Goal: Transaction & Acquisition: Purchase product/service

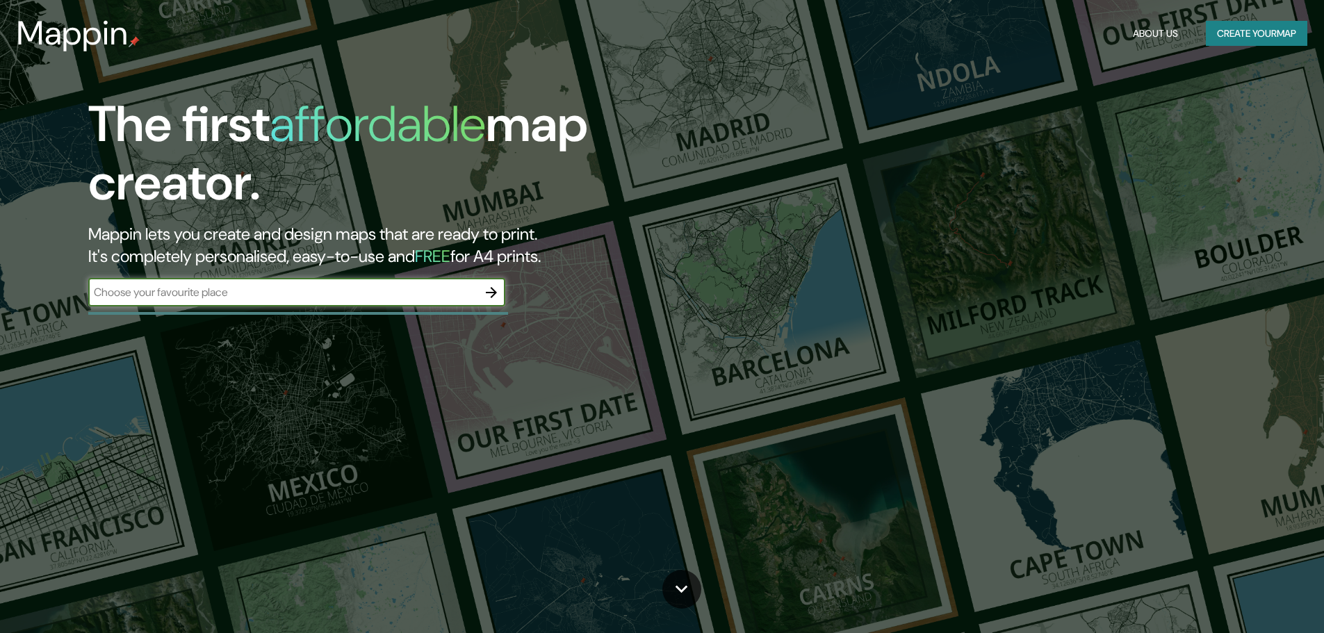
drag, startPoint x: 465, startPoint y: 297, endPoint x: 485, endPoint y: 291, distance: 21.1
click at [465, 297] on input "text" at bounding box center [282, 292] width 389 height 16
click at [485, 291] on icon "button" at bounding box center [491, 292] width 17 height 17
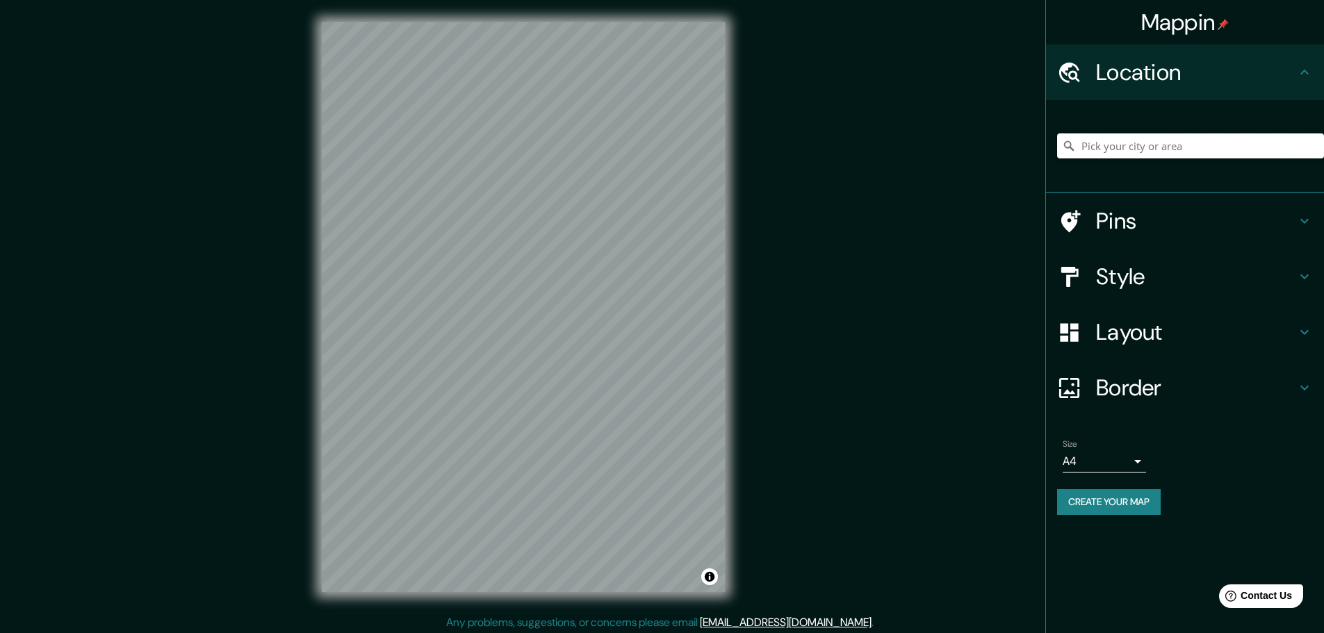
click at [1165, 147] on input "Pick your city or area" at bounding box center [1190, 145] width 267 height 25
click at [1291, 83] on h4 "Location" at bounding box center [1196, 72] width 200 height 28
click at [1259, 149] on input "Pick your city or area" at bounding box center [1190, 145] width 267 height 25
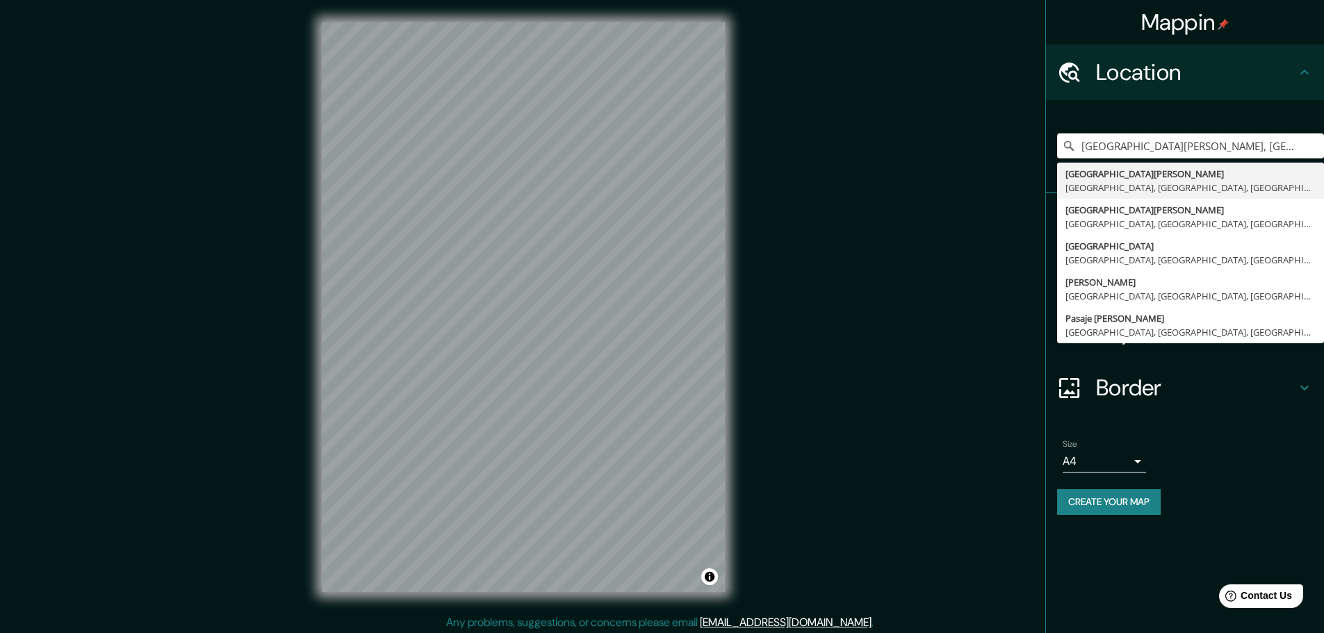
type input "[GEOGRAPHIC_DATA][PERSON_NAME], [GEOGRAPHIC_DATA], [GEOGRAPHIC_DATA], [GEOGRAPH…"
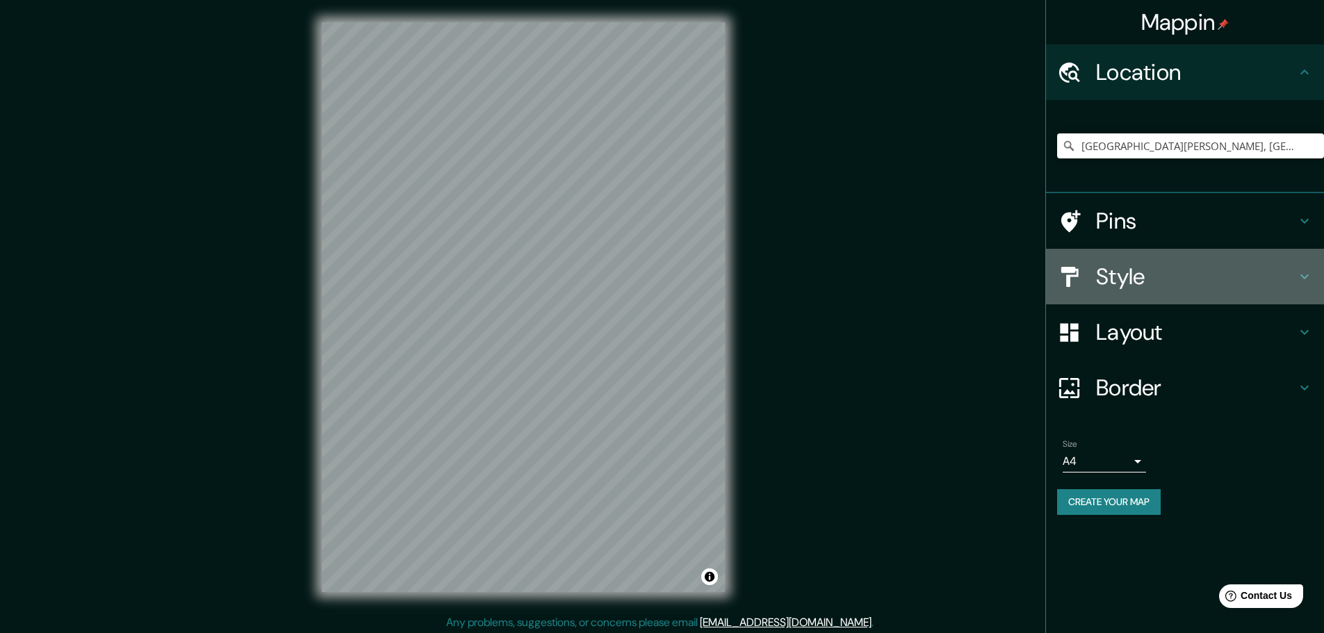
click at [1170, 280] on h4 "Style" at bounding box center [1196, 277] width 200 height 28
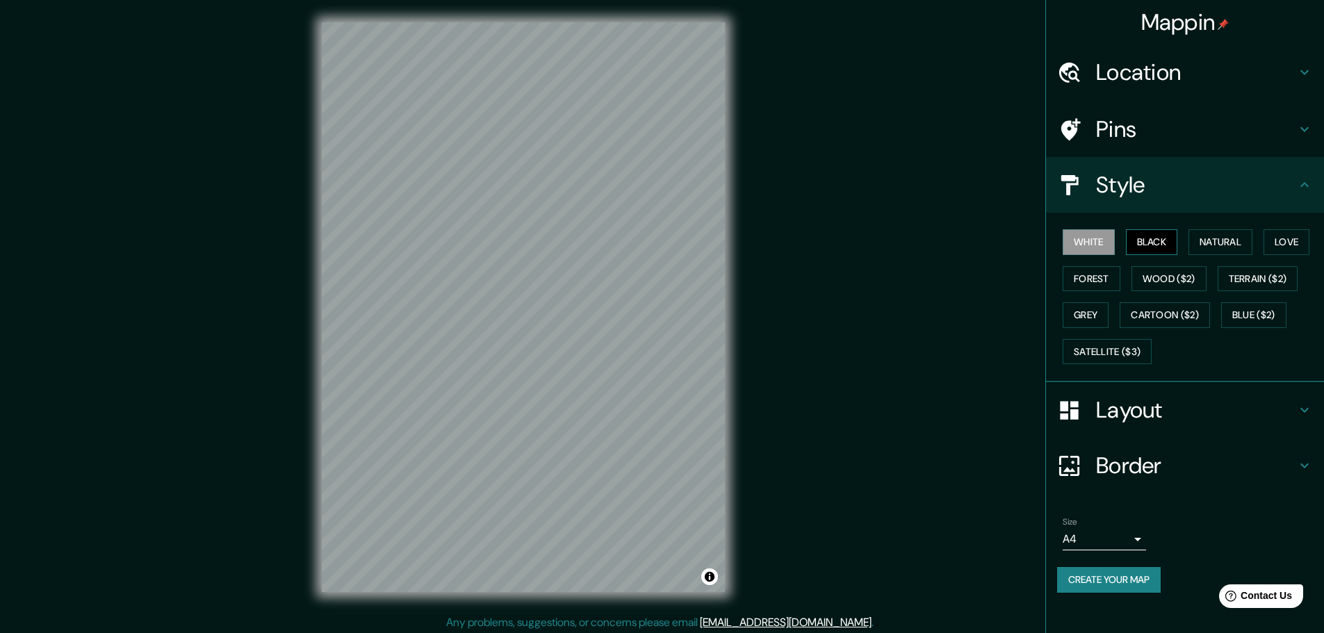
click at [1168, 236] on button "Black" at bounding box center [1152, 242] width 52 height 26
click at [1173, 265] on div "White Black Natural Love Forest Wood ($2) Terrain ($2) Grey Cartoon ($2) Blue (…" at bounding box center [1190, 297] width 267 height 146
click at [1176, 275] on button "Wood ($2)" at bounding box center [1168, 279] width 75 height 26
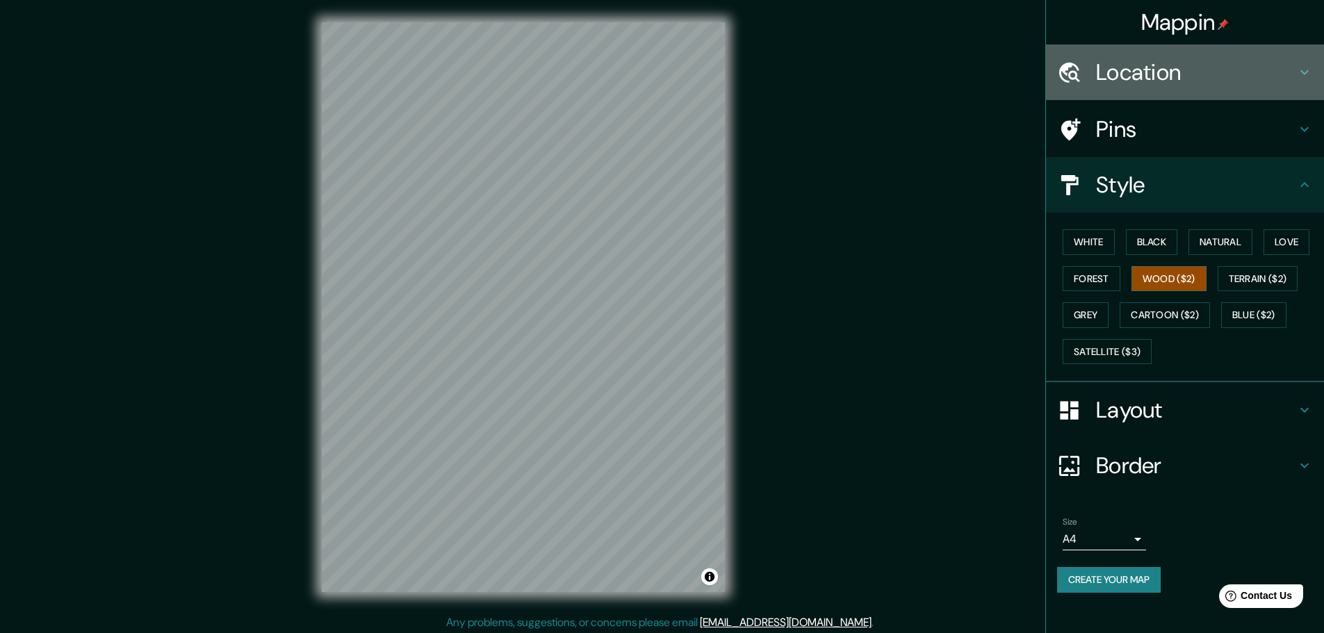
click at [1206, 74] on h4 "Location" at bounding box center [1196, 72] width 200 height 28
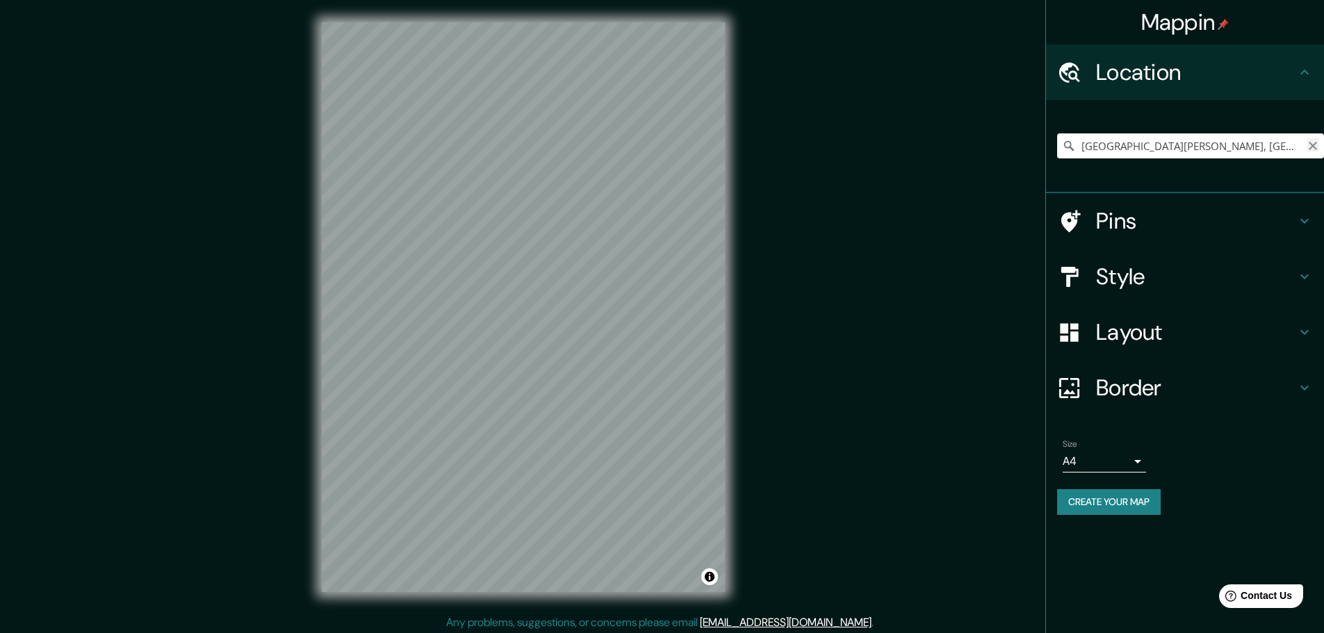
click at [1314, 145] on icon "Clear" at bounding box center [1313, 146] width 8 height 8
click at [1260, 145] on input "Pick your city or area" at bounding box center [1190, 145] width 267 height 25
type input "a"
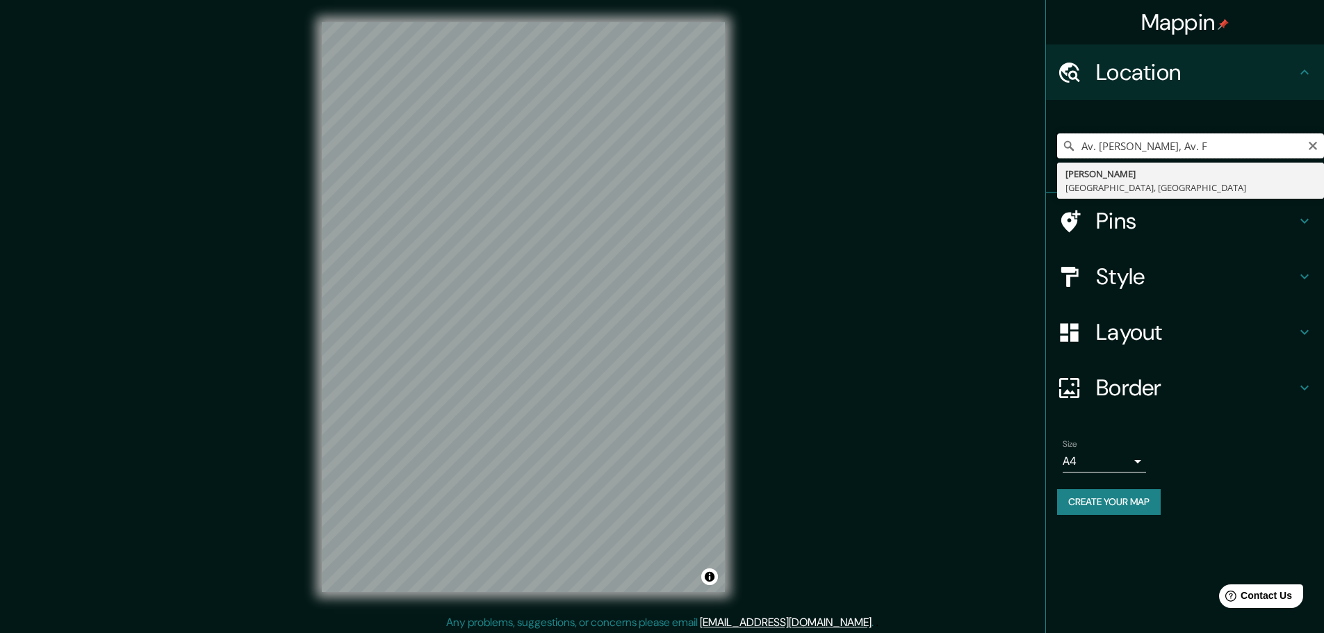
drag, startPoint x: 1198, startPoint y: 150, endPoint x: 1157, endPoint y: 152, distance: 41.1
click at [1157, 152] on input "Av. [PERSON_NAME], Av. F" at bounding box center [1190, 145] width 267 height 25
click at [1161, 149] on input "Av. [PERSON_NAME], Av. F" at bounding box center [1190, 145] width 267 height 25
click at [1239, 148] on input "Av. [PERSON_NAME] con Av. F" at bounding box center [1190, 145] width 267 height 25
drag, startPoint x: 1223, startPoint y: 148, endPoint x: 1199, endPoint y: 148, distance: 24.3
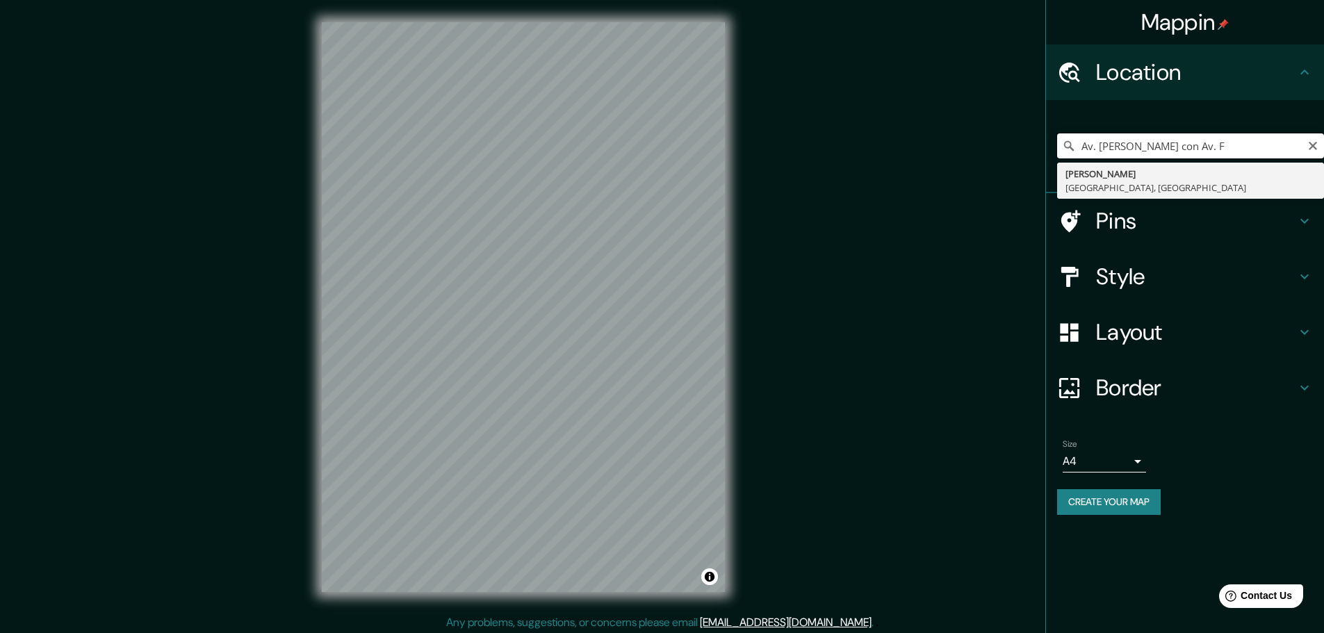
click at [1199, 148] on input "Av. [PERSON_NAME] con Av. F" at bounding box center [1190, 145] width 267 height 25
drag, startPoint x: 1257, startPoint y: 152, endPoint x: 1100, endPoint y: 158, distance: 157.2
click at [1100, 158] on input "Av. [PERSON_NAME] con Av. [PERSON_NAME] N" at bounding box center [1190, 145] width 267 height 25
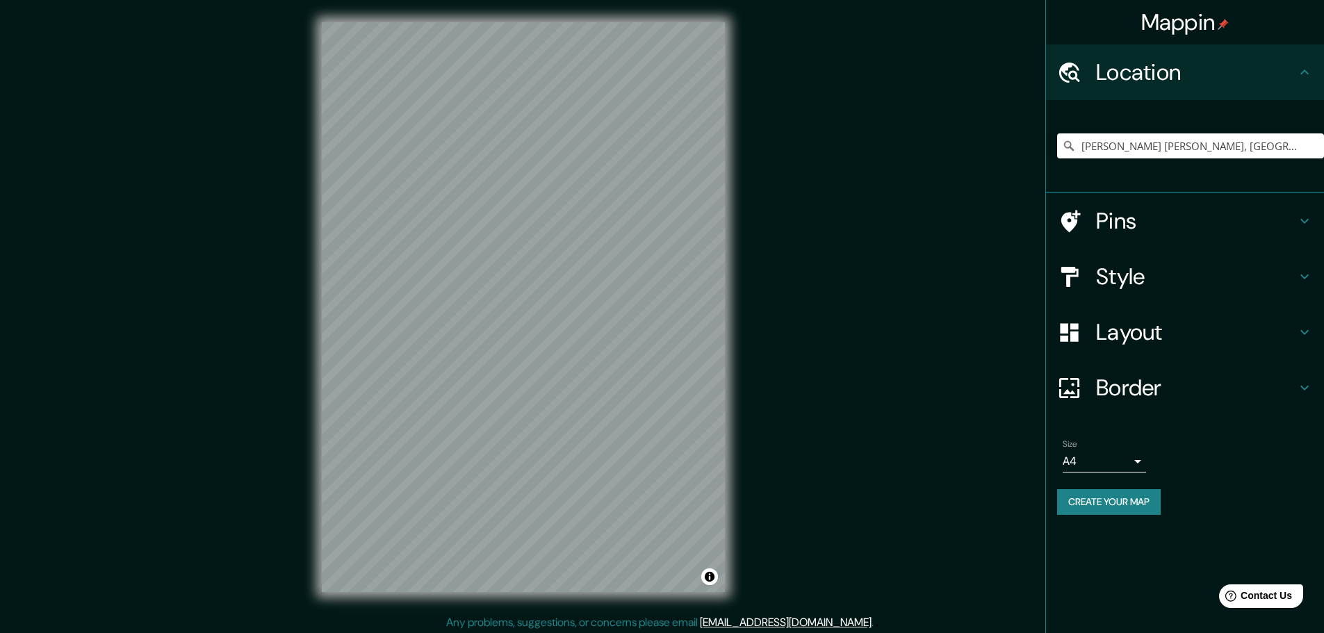
click at [1261, 133] on div "[PERSON_NAME] [PERSON_NAME], [GEOGRAPHIC_DATA], [GEOGRAPHIC_DATA], [GEOGRAPHIC_…" at bounding box center [1190, 146] width 267 height 70
drag, startPoint x: 1187, startPoint y: 144, endPoint x: 1072, endPoint y: 154, distance: 115.8
click at [1072, 154] on input "[PERSON_NAME] [PERSON_NAME], [GEOGRAPHIC_DATA], [GEOGRAPHIC_DATA], [GEOGRAPHIC_…" at bounding box center [1190, 145] width 267 height 25
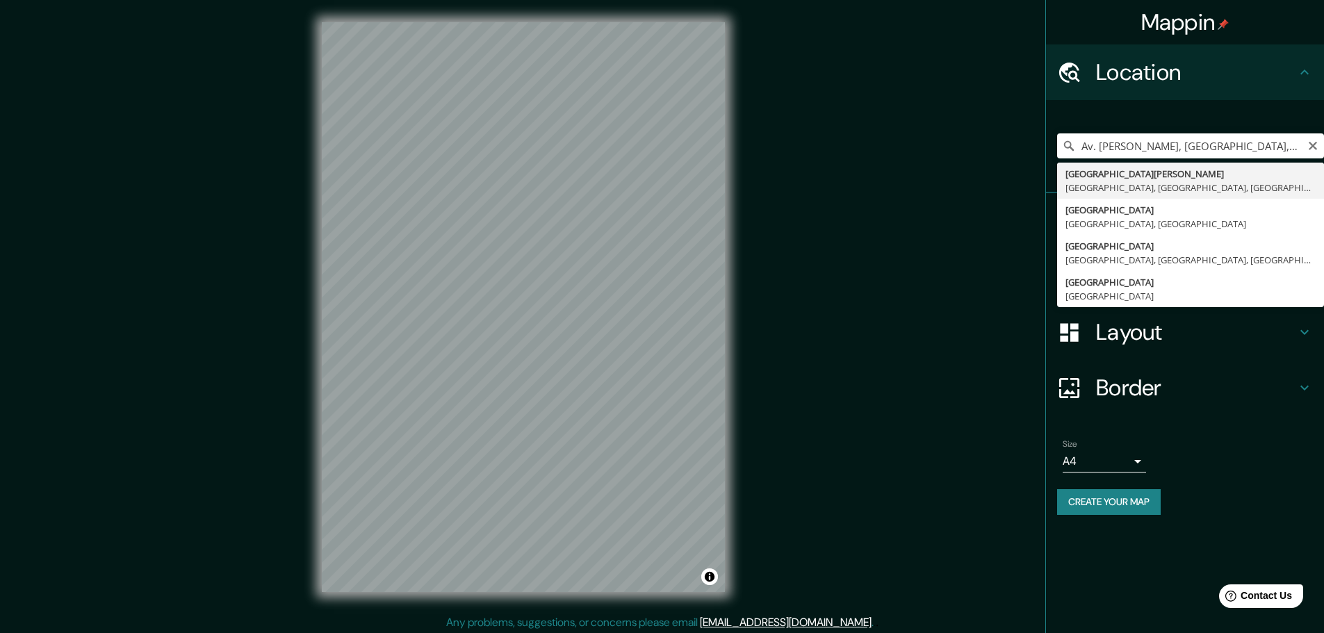
type input "[GEOGRAPHIC_DATA][PERSON_NAME], [GEOGRAPHIC_DATA], [GEOGRAPHIC_DATA], [GEOGRAPH…"
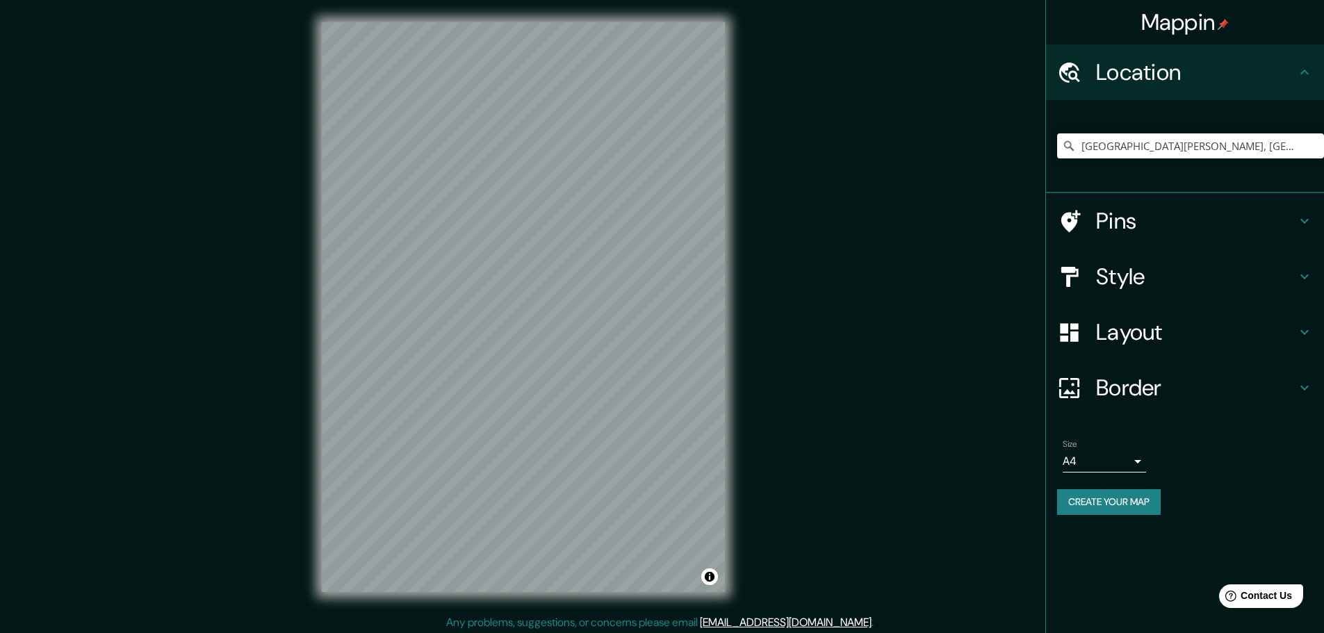
click at [1139, 272] on h4 "Style" at bounding box center [1196, 277] width 200 height 28
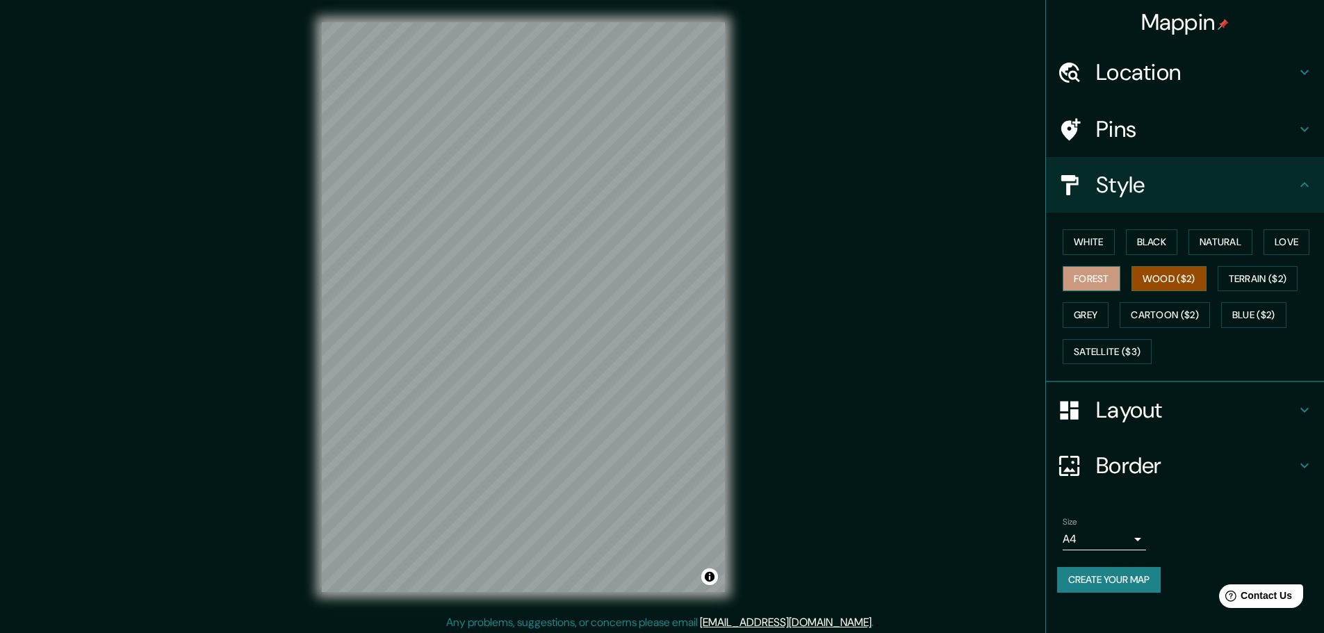
click at [1111, 287] on button "Forest" at bounding box center [1092, 279] width 58 height 26
click at [1257, 278] on button "Terrain ($2)" at bounding box center [1258, 279] width 81 height 26
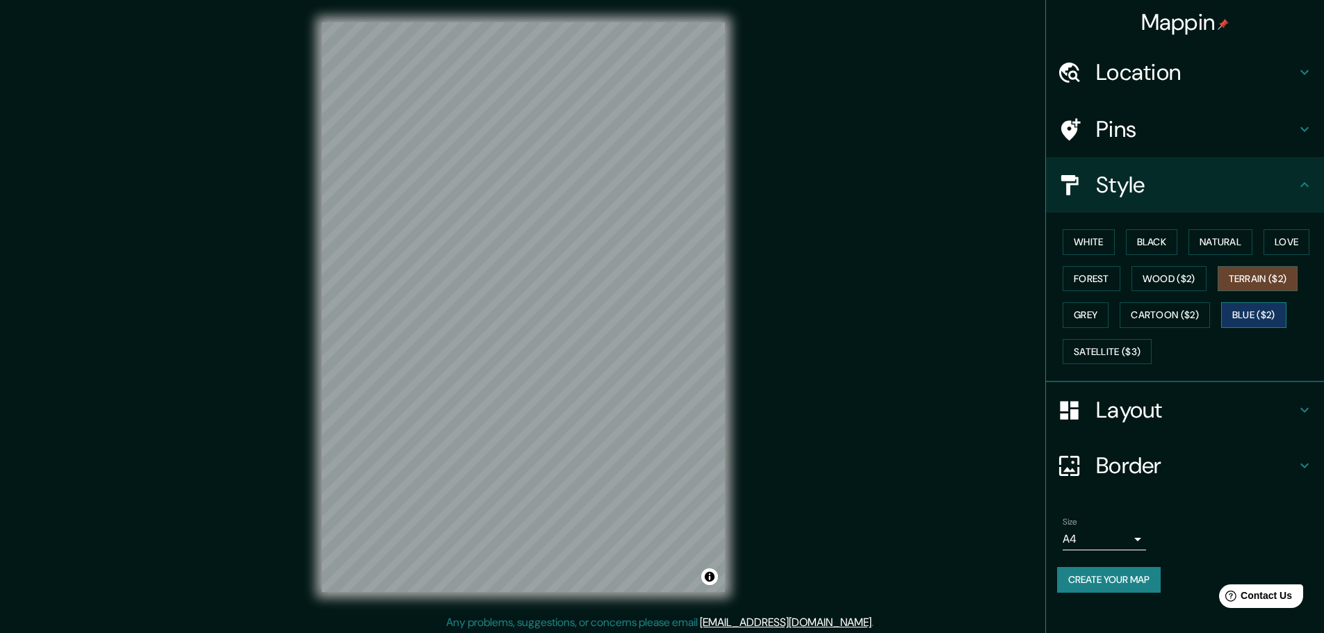
click at [1260, 317] on button "Blue ($2)" at bounding box center [1253, 315] width 65 height 26
click at [1195, 325] on button "Cartoon ($2)" at bounding box center [1165, 315] width 90 height 26
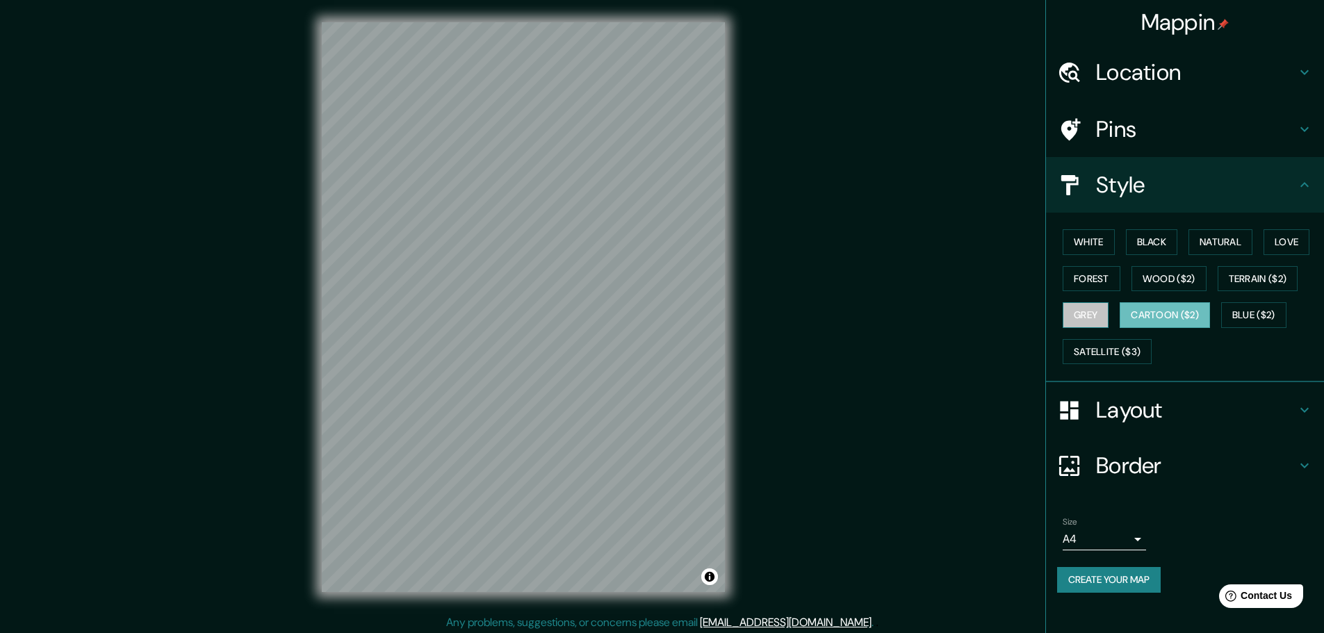
click at [1100, 322] on button "Grey" at bounding box center [1086, 315] width 46 height 26
click at [1179, 325] on button "Cartoon ($2)" at bounding box center [1165, 315] width 90 height 26
click at [1117, 349] on button "Satellite ($3)" at bounding box center [1107, 352] width 89 height 26
click at [1084, 318] on button "Grey" at bounding box center [1086, 315] width 46 height 26
click at [1272, 314] on button "Blue ($2)" at bounding box center [1253, 315] width 65 height 26
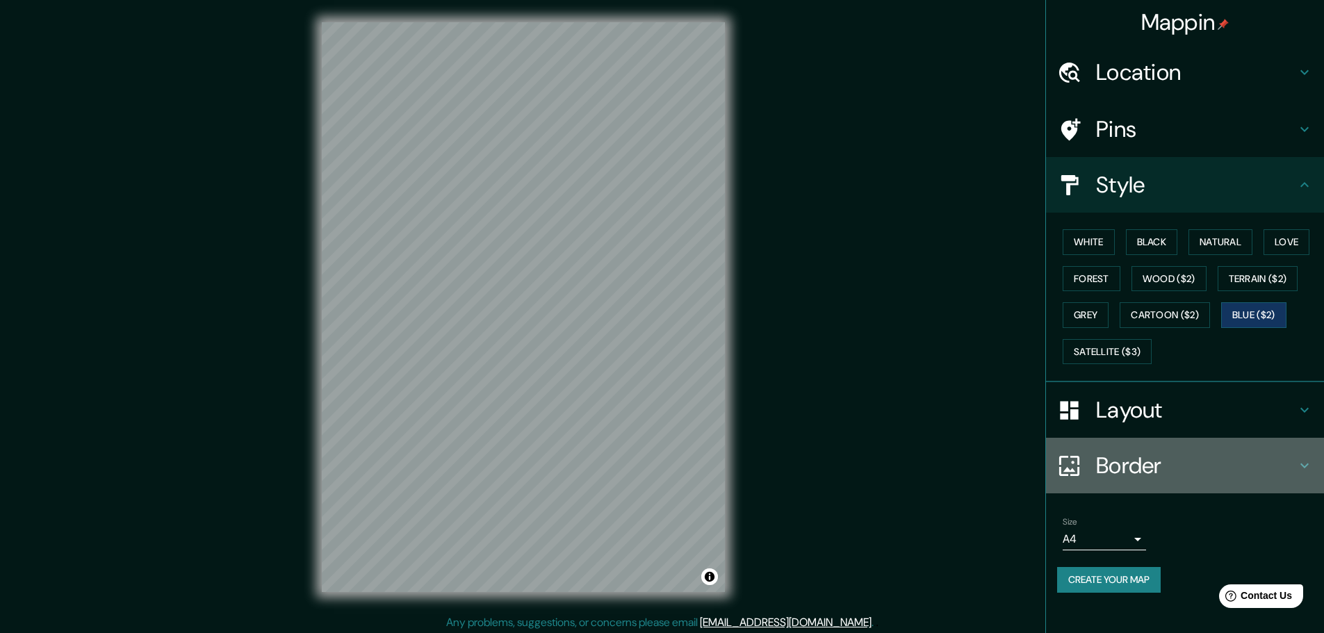
click at [1155, 469] on h4 "Border" at bounding box center [1196, 466] width 200 height 28
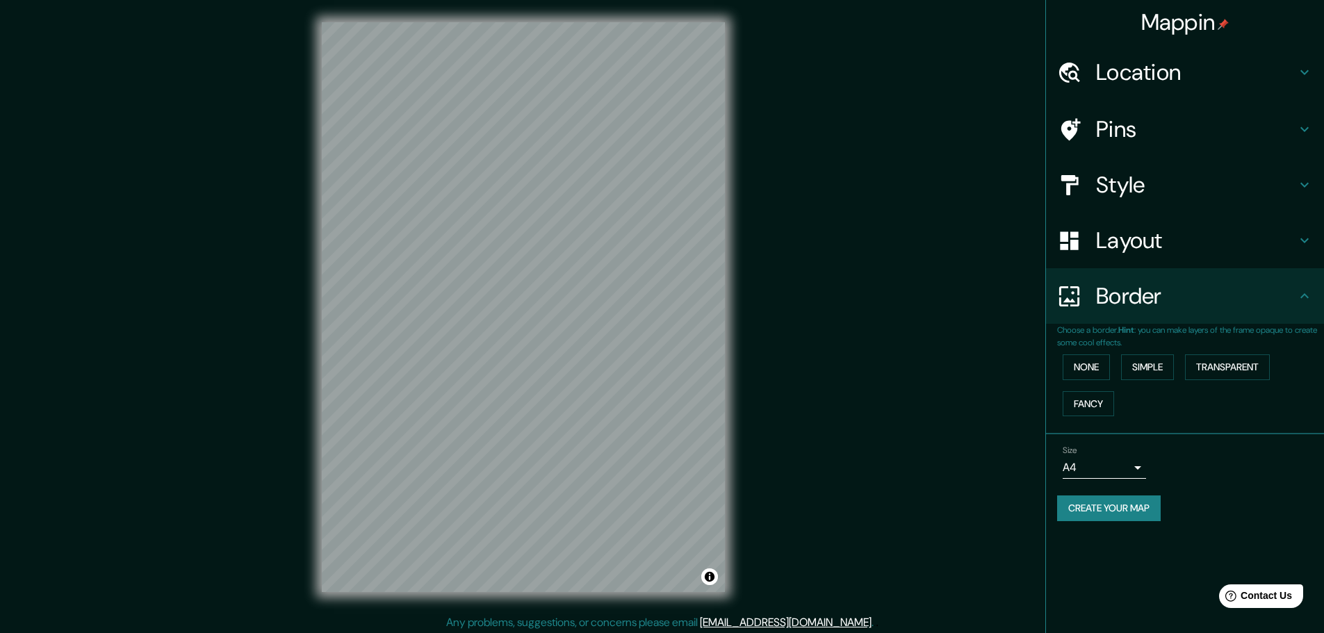
click at [1179, 241] on h4 "Layout" at bounding box center [1196, 241] width 200 height 28
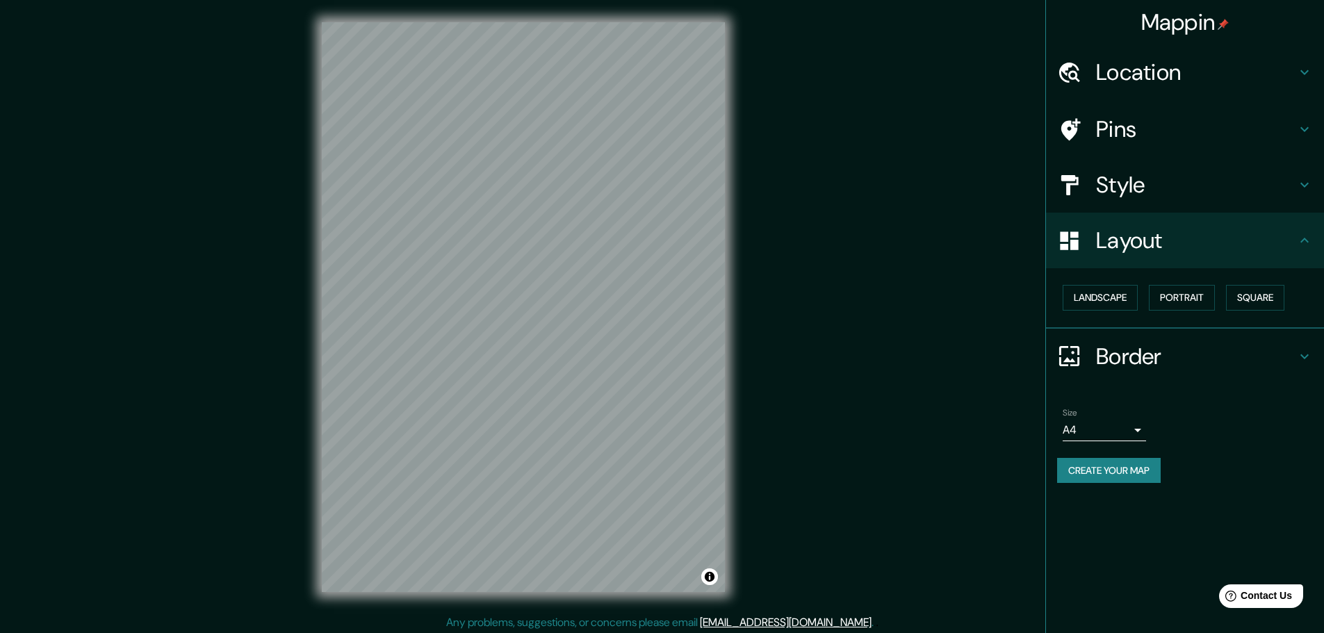
click at [1293, 294] on div "Landscape [GEOGRAPHIC_DATA]" at bounding box center [1190, 297] width 267 height 37
click at [1277, 296] on button "Square" at bounding box center [1255, 298] width 58 height 26
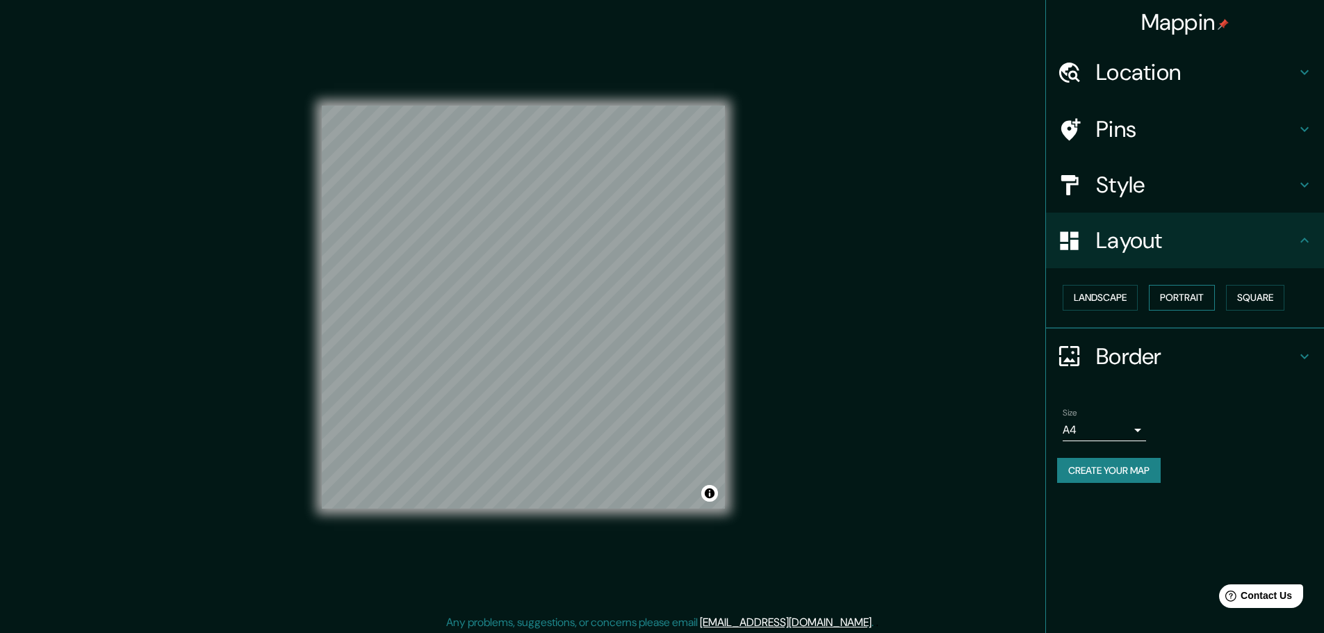
click at [1207, 300] on button "Portrait" at bounding box center [1182, 298] width 66 height 26
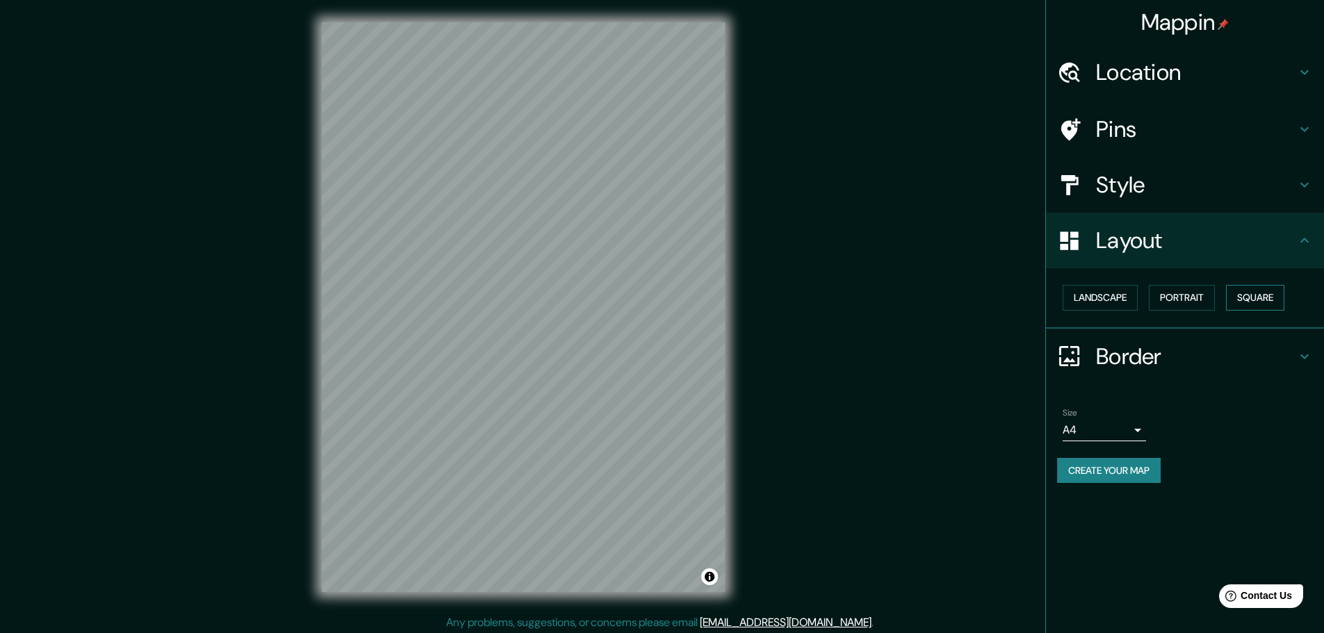
click at [1282, 300] on button "Square" at bounding box center [1255, 298] width 58 height 26
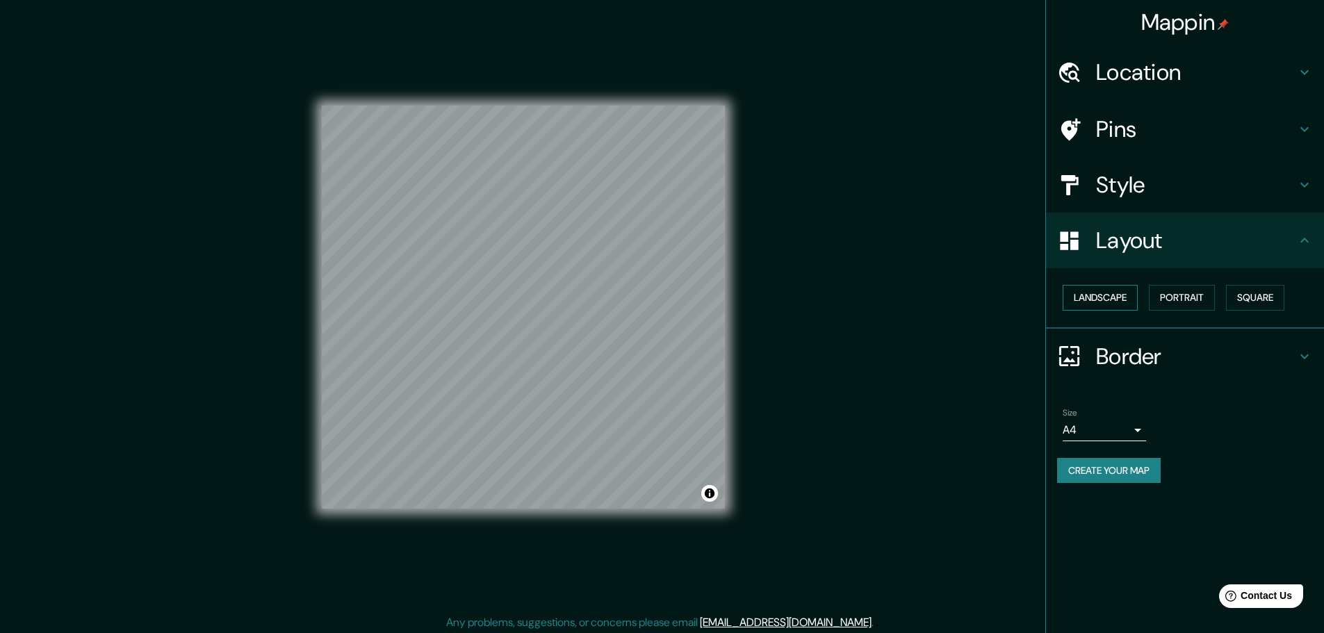
click at [1131, 295] on button "Landscape" at bounding box center [1100, 298] width 75 height 26
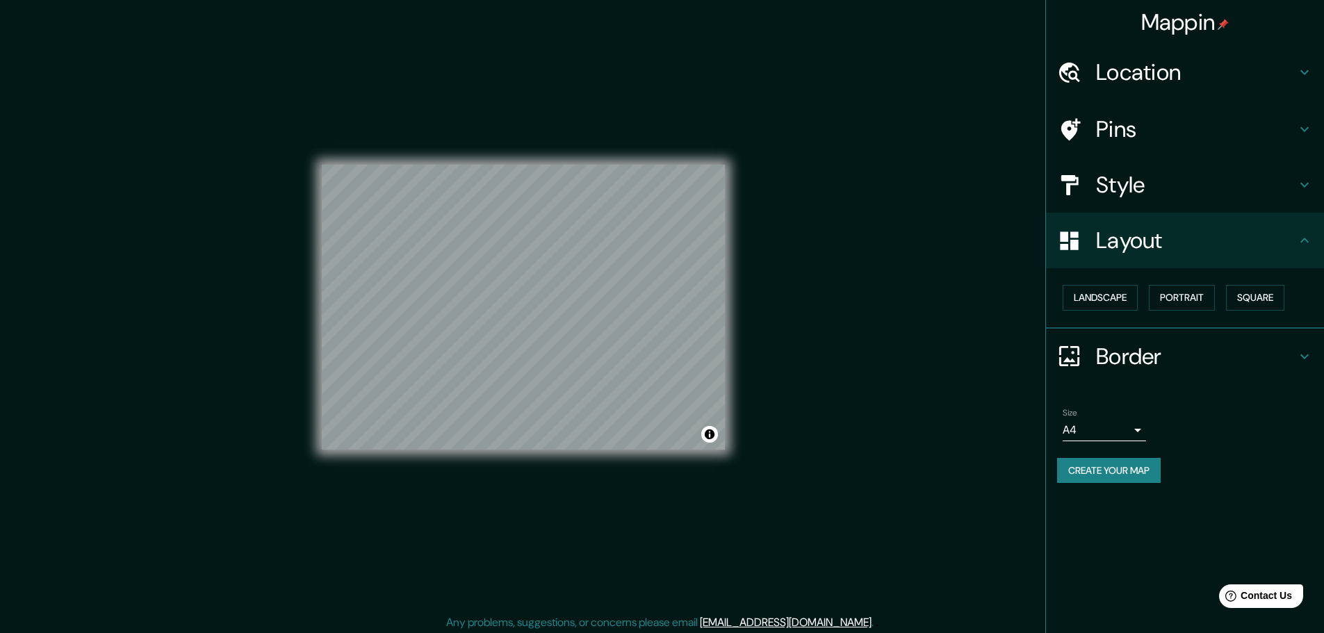
click at [1245, 313] on div "Landscape [GEOGRAPHIC_DATA]" at bounding box center [1190, 297] width 267 height 37
click at [1257, 304] on button "Square" at bounding box center [1255, 298] width 58 height 26
